Goal: Navigation & Orientation: Find specific page/section

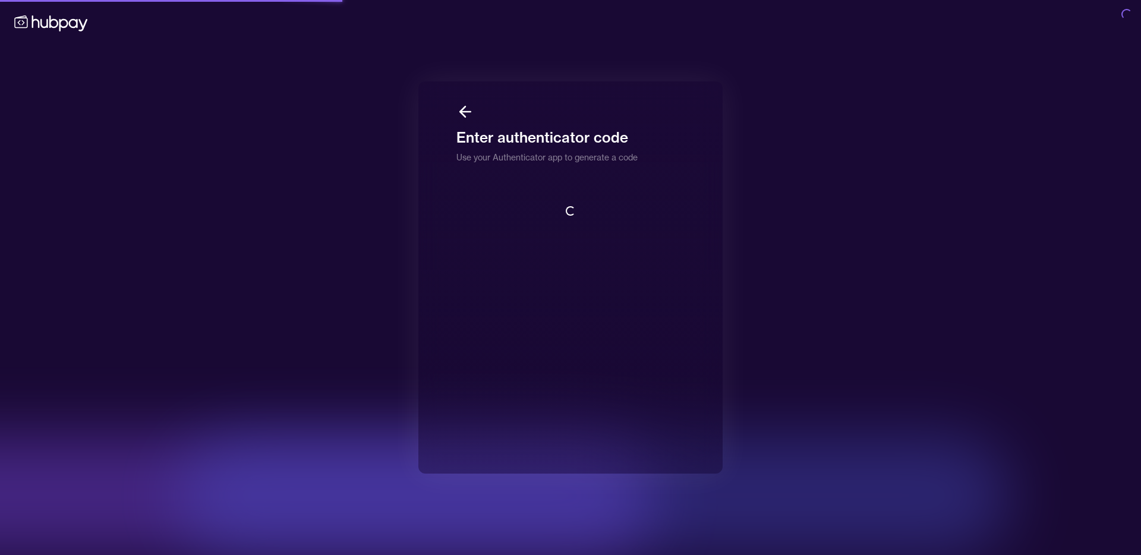
scroll to position [1, 0]
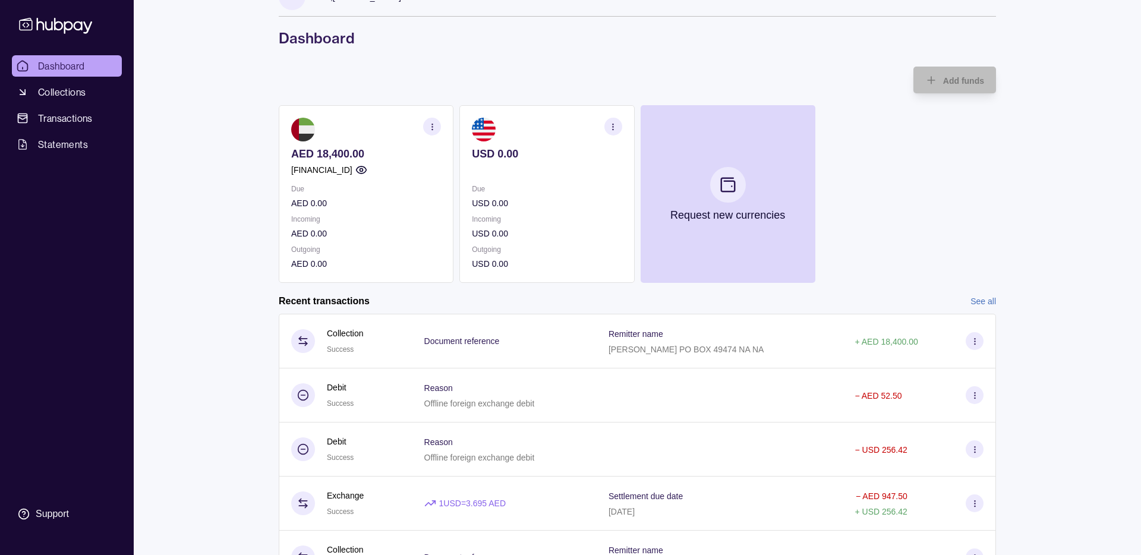
scroll to position [34, 0]
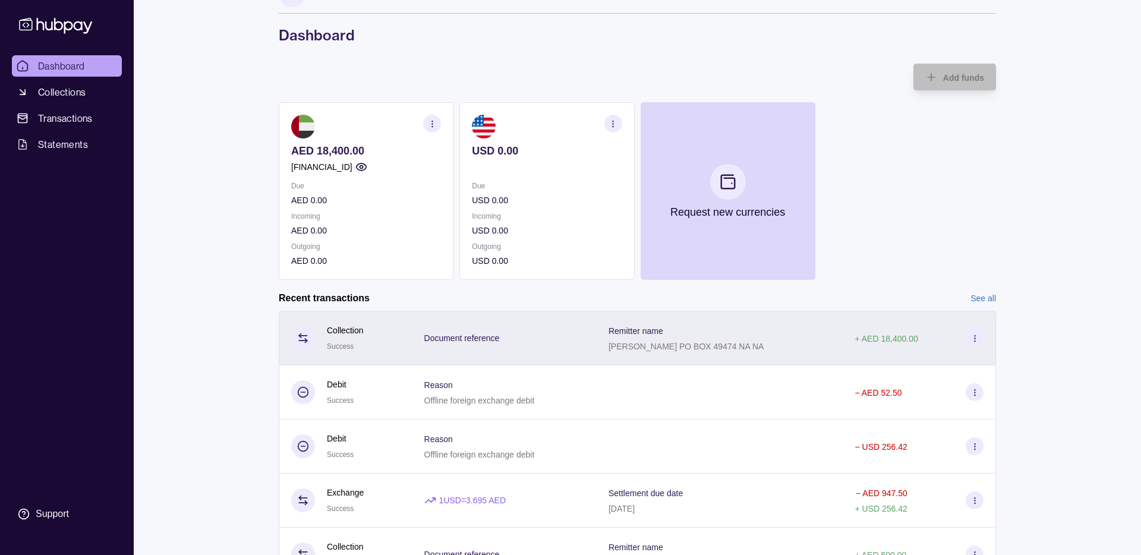
click at [589, 330] on div "Document reference" at bounding box center [504, 338] width 184 height 55
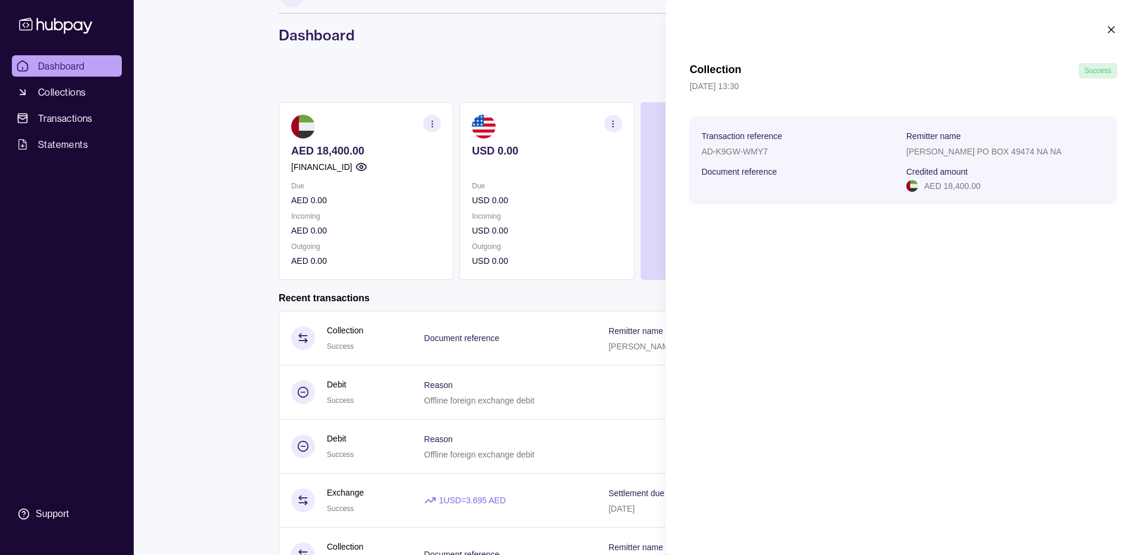
click at [950, 132] on p "Remitter name" at bounding box center [933, 136] width 55 height 10
click at [945, 147] on p "[PERSON_NAME] PO BOX 49474 NA NA" at bounding box center [983, 152] width 155 height 10
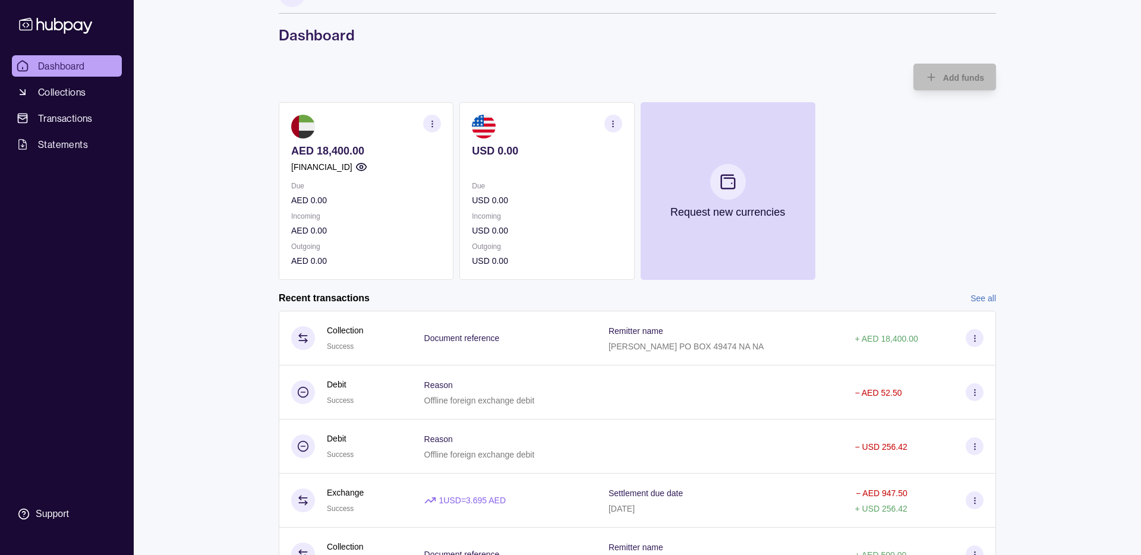
click at [219, 261] on html "Dashboard Collections Transactions Statements Support J Hello, [PERSON_NAME] Do…" at bounding box center [570, 293] width 1141 height 654
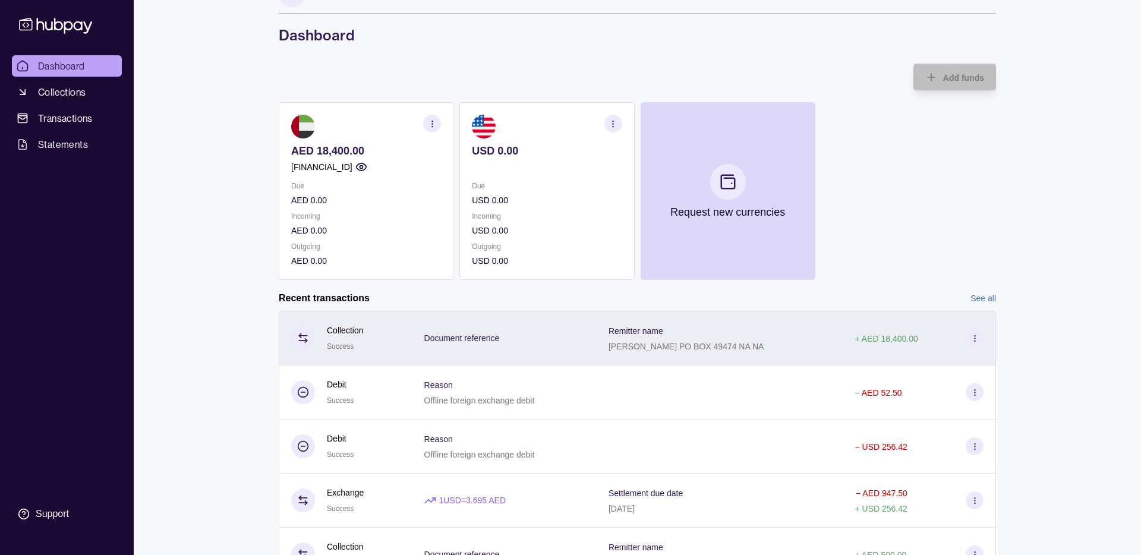
click at [976, 340] on icon at bounding box center [974, 338] width 9 height 9
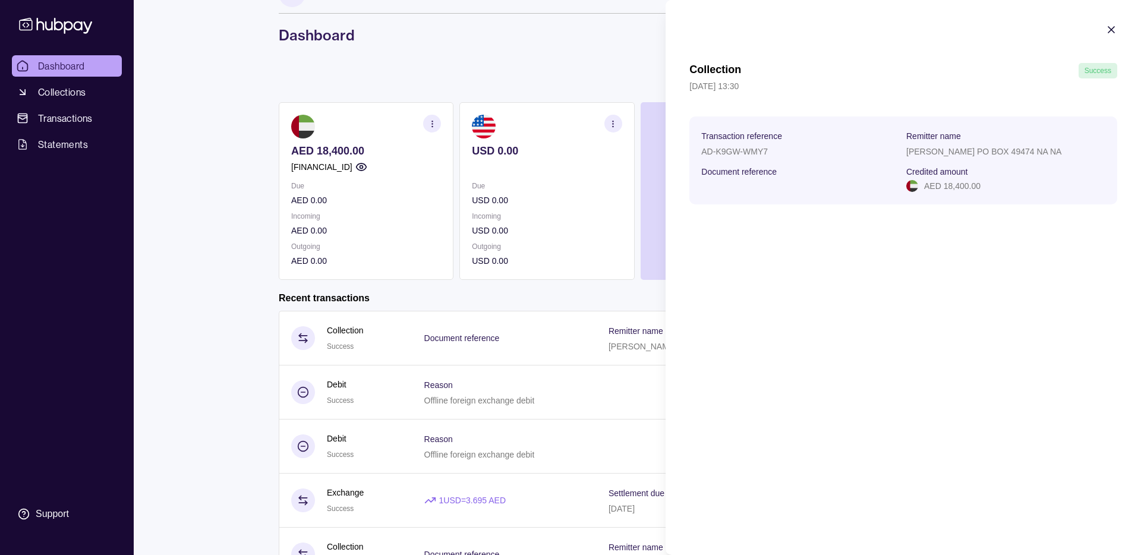
click at [953, 148] on p "[PERSON_NAME] PO BOX 49474 NA NA" at bounding box center [983, 152] width 155 height 10
drag, startPoint x: 766, startPoint y: 175, endPoint x: 1009, endPoint y: 77, distance: 261.7
click at [766, 175] on p "Document reference" at bounding box center [738, 172] width 75 height 10
click at [1110, 31] on icon "button" at bounding box center [1111, 30] width 12 height 12
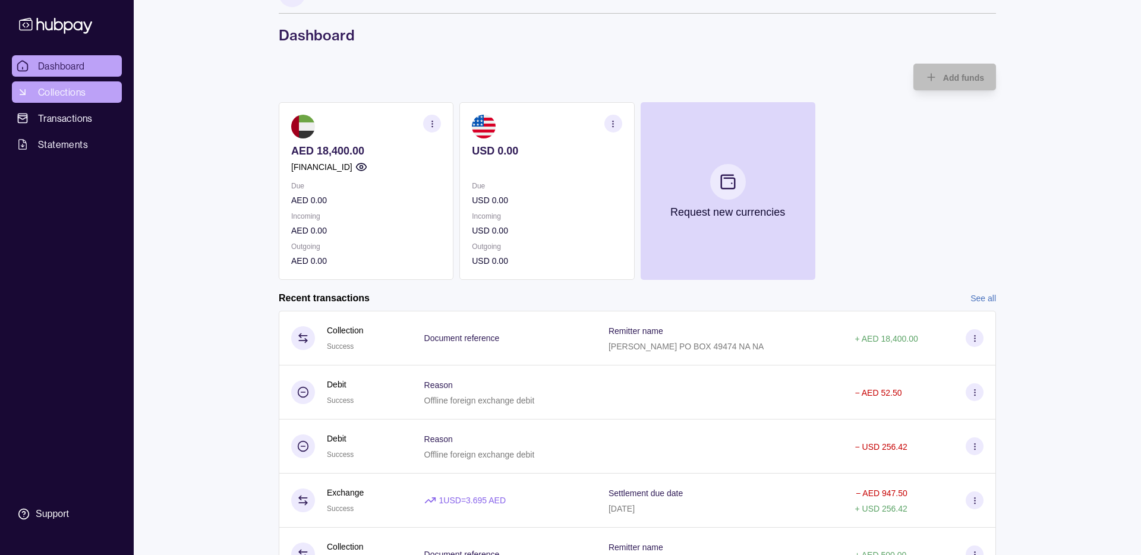
click at [88, 94] on link "Collections" at bounding box center [67, 91] width 110 height 21
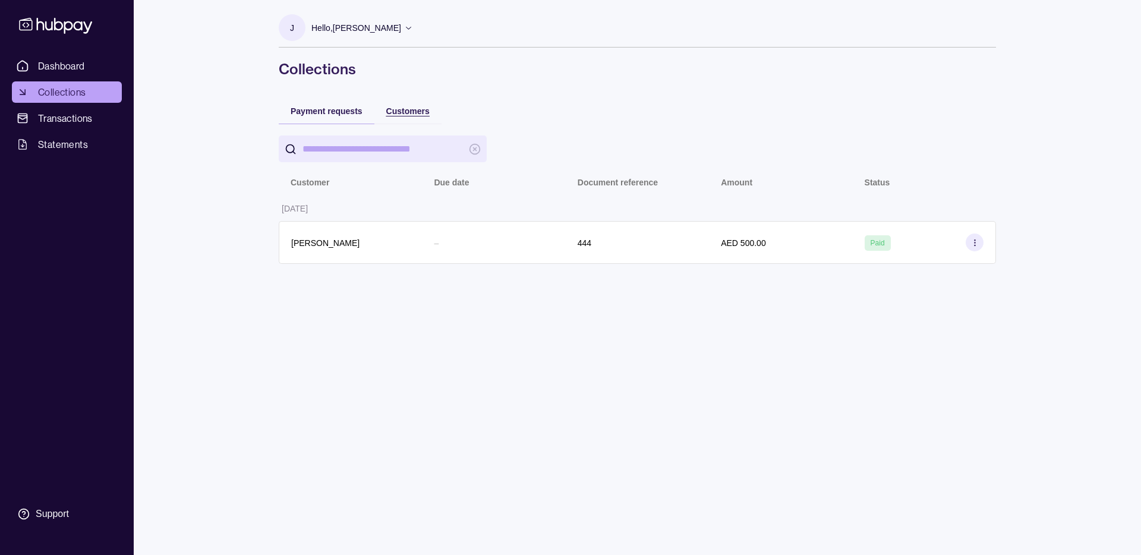
click at [380, 111] on div "Customers" at bounding box center [398, 110] width 61 height 14
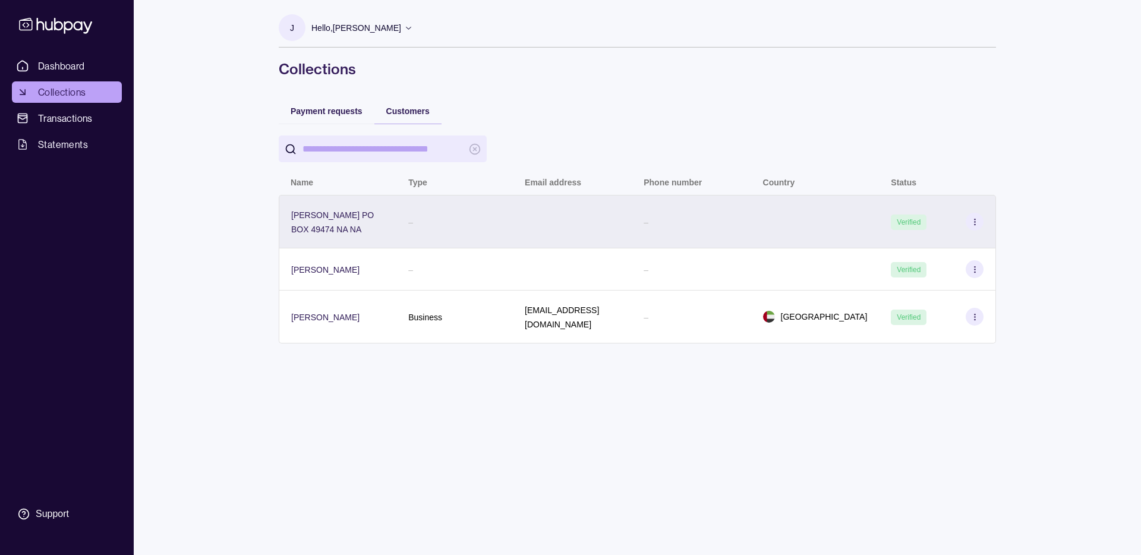
click at [408, 214] on div "–" at bounding box center [410, 221] width 5 height 14
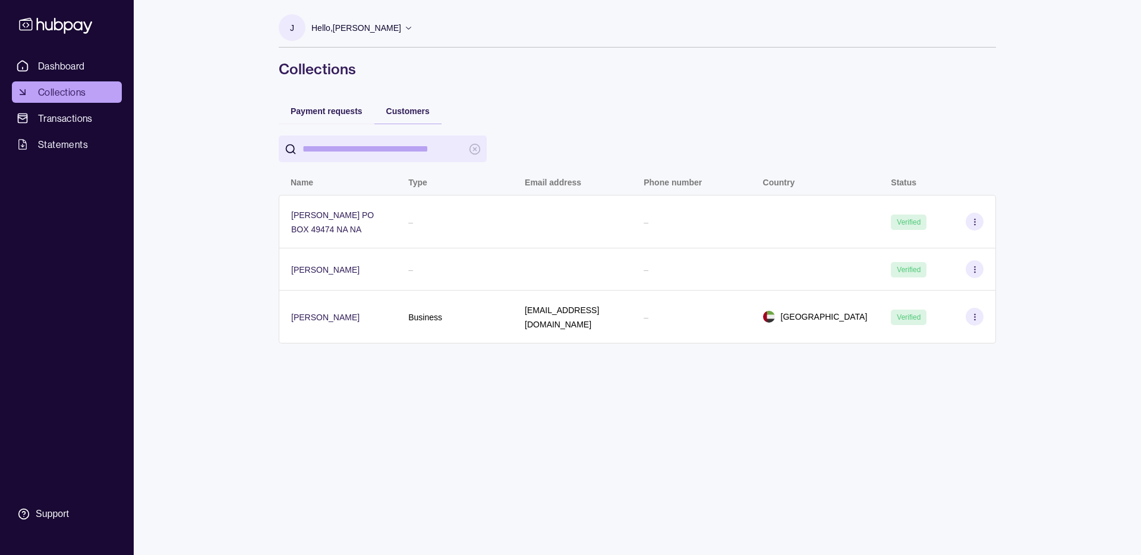
click at [490, 396] on html "Dashboard Collections Transactions Statements Support J Hello, [PERSON_NAME] Do…" at bounding box center [570, 277] width 1141 height 555
click at [57, 67] on span "Dashboard" at bounding box center [61, 66] width 47 height 14
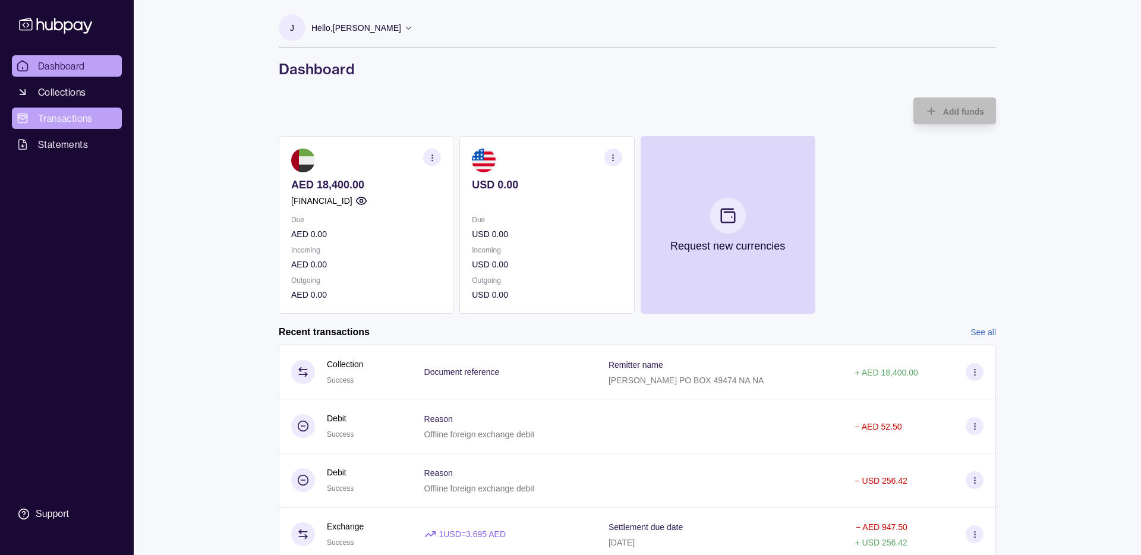
click at [91, 123] on span "Transactions" at bounding box center [65, 118] width 55 height 14
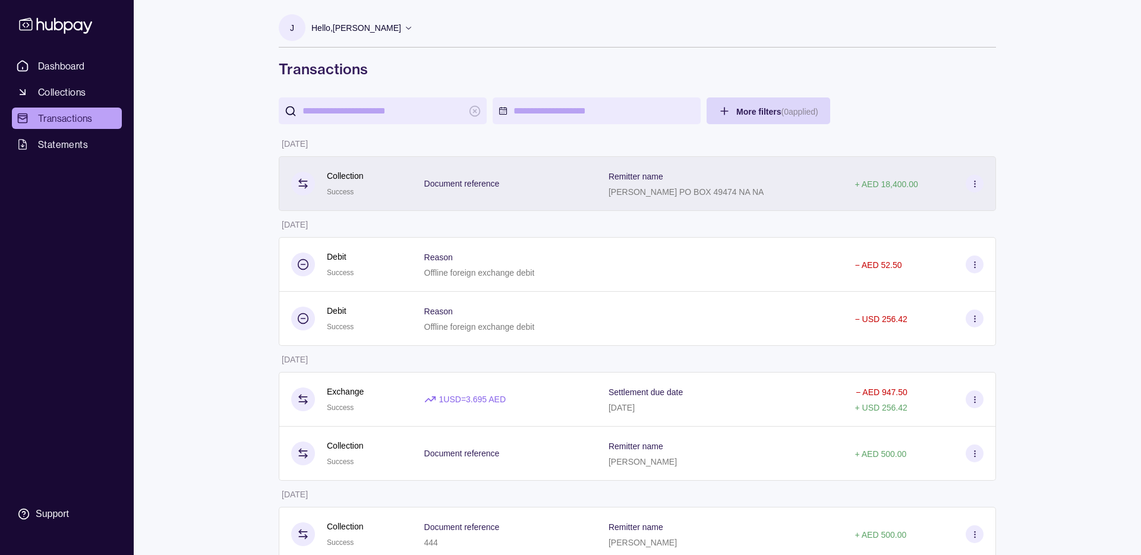
click at [527, 190] on div "Document reference" at bounding box center [504, 183] width 160 height 15
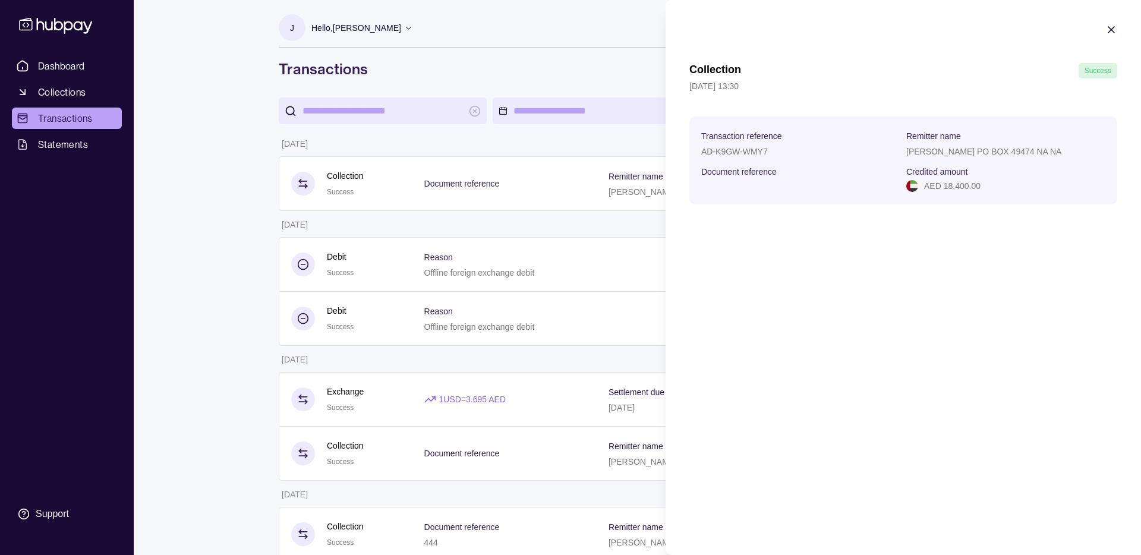
click at [1111, 33] on icon "button" at bounding box center [1111, 30] width 12 height 12
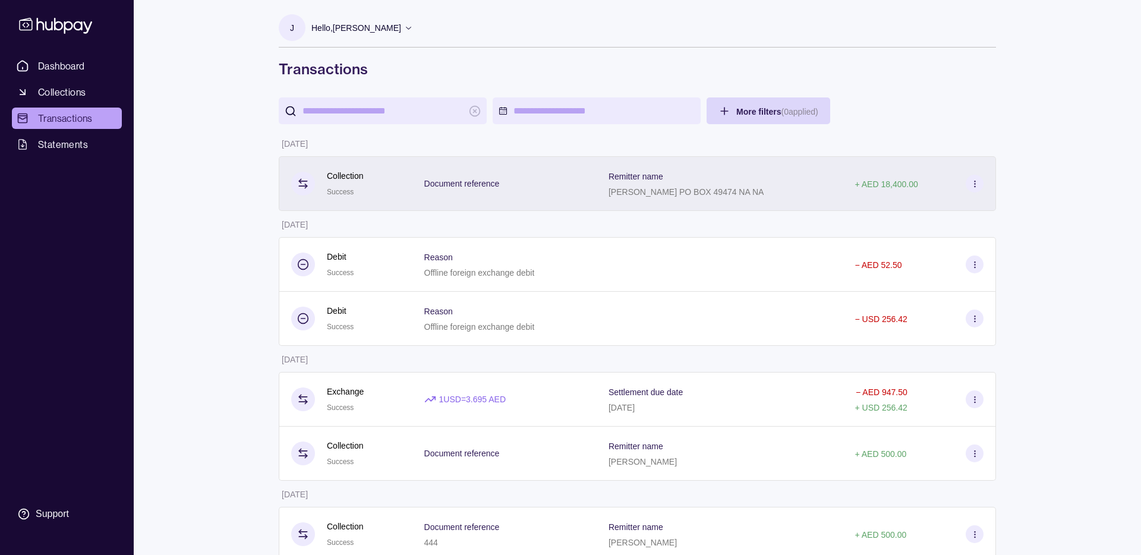
click at [706, 187] on p "[PERSON_NAME] PO BOX 49474 NA NA" at bounding box center [685, 192] width 155 height 10
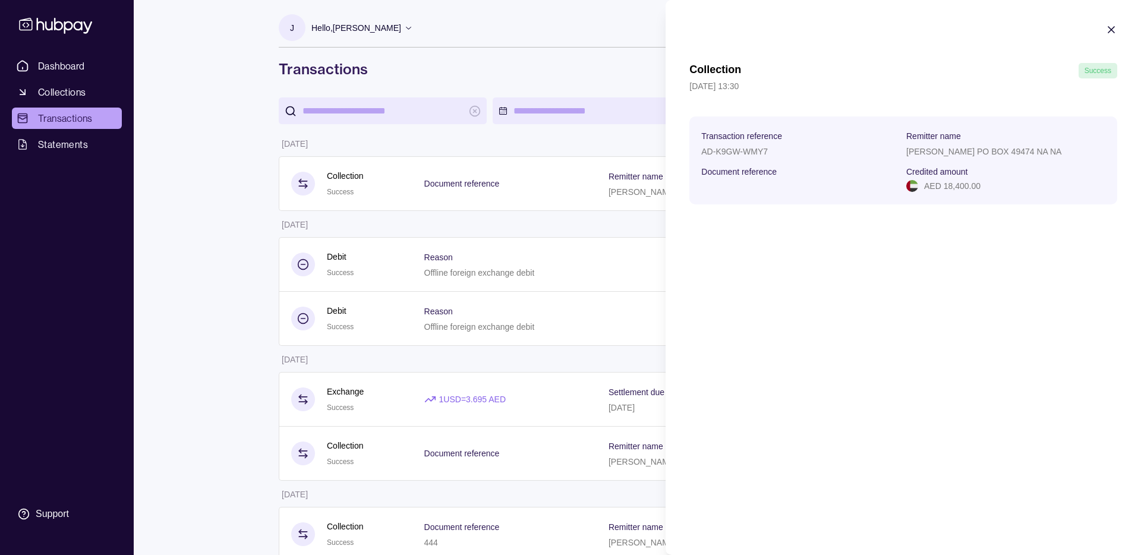
click at [1115, 29] on icon "button" at bounding box center [1111, 30] width 12 height 12
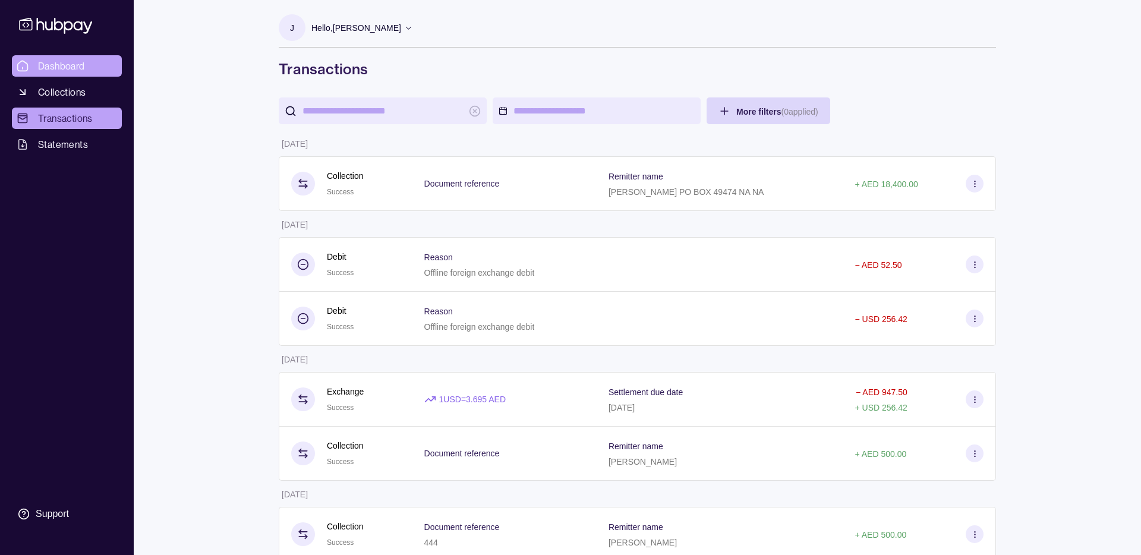
click at [53, 64] on span "Dashboard" at bounding box center [61, 66] width 47 height 14
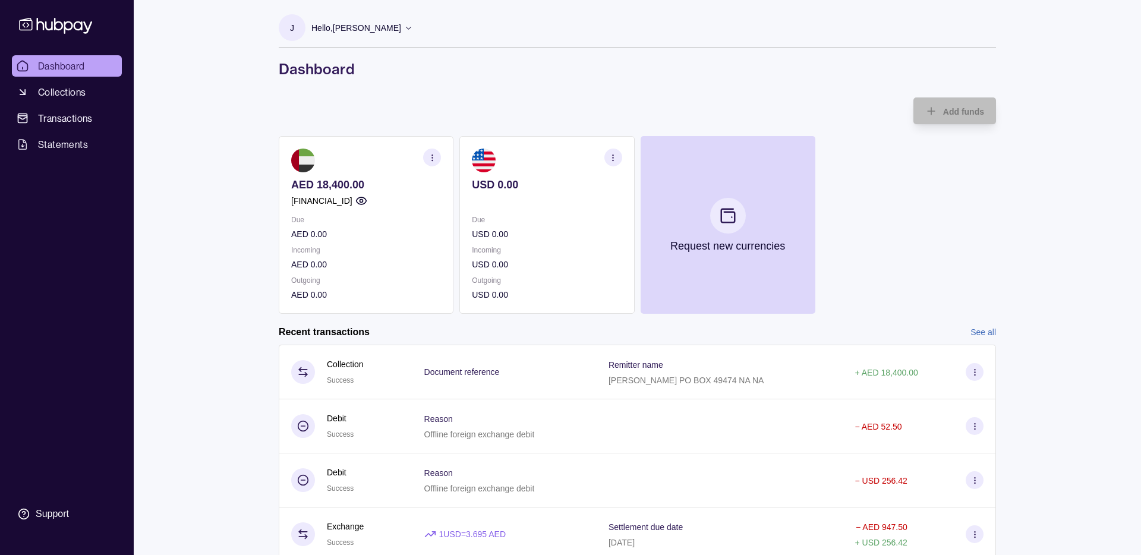
click at [613, 159] on icon "button" at bounding box center [612, 157] width 9 height 9
click at [524, 102] on div "Add funds AED 18,400.00 [FINANCIAL_ID] Due AED 0.00 Incoming AED 0.00 Outgoing …" at bounding box center [637, 205] width 717 height 216
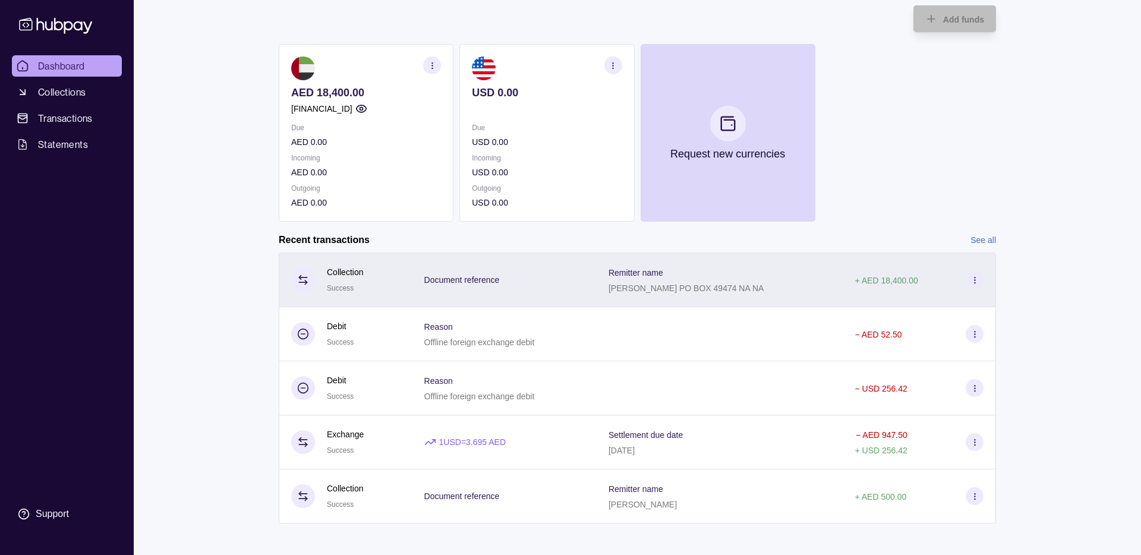
scroll to position [94, 0]
